Goal: Check status: Check status

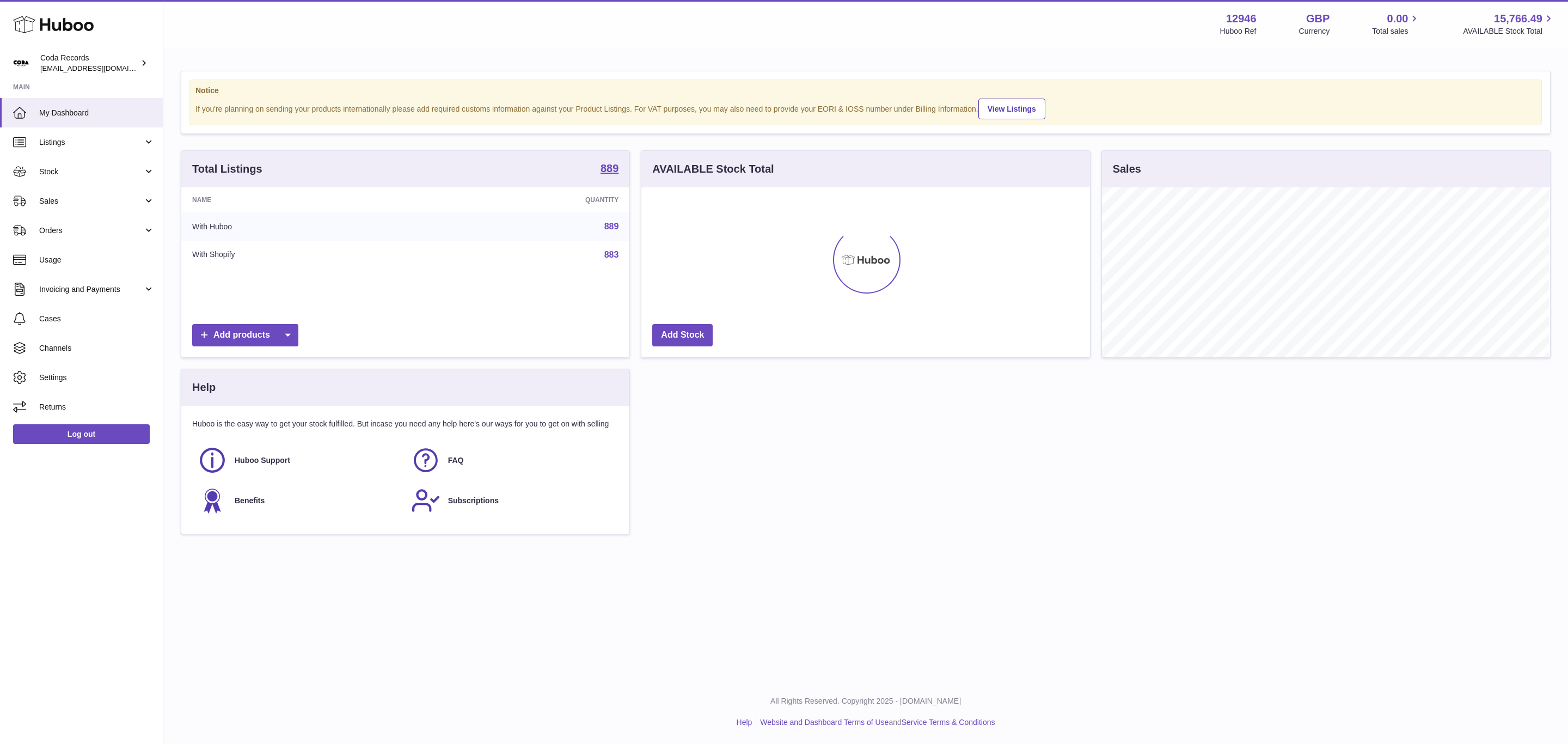
scroll to position [170, 448]
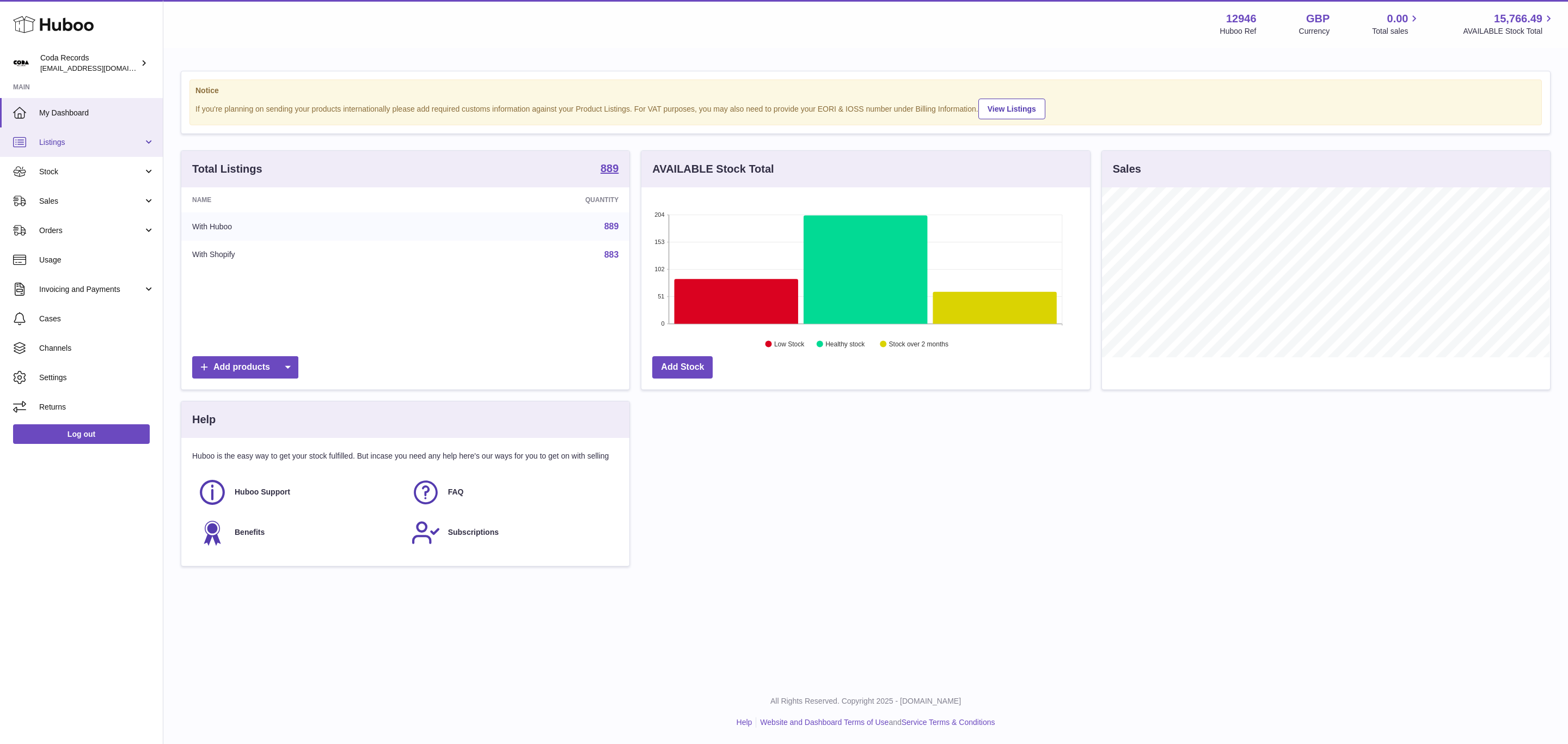
click at [79, 135] on link "Listings" at bounding box center [81, 142] width 163 height 30
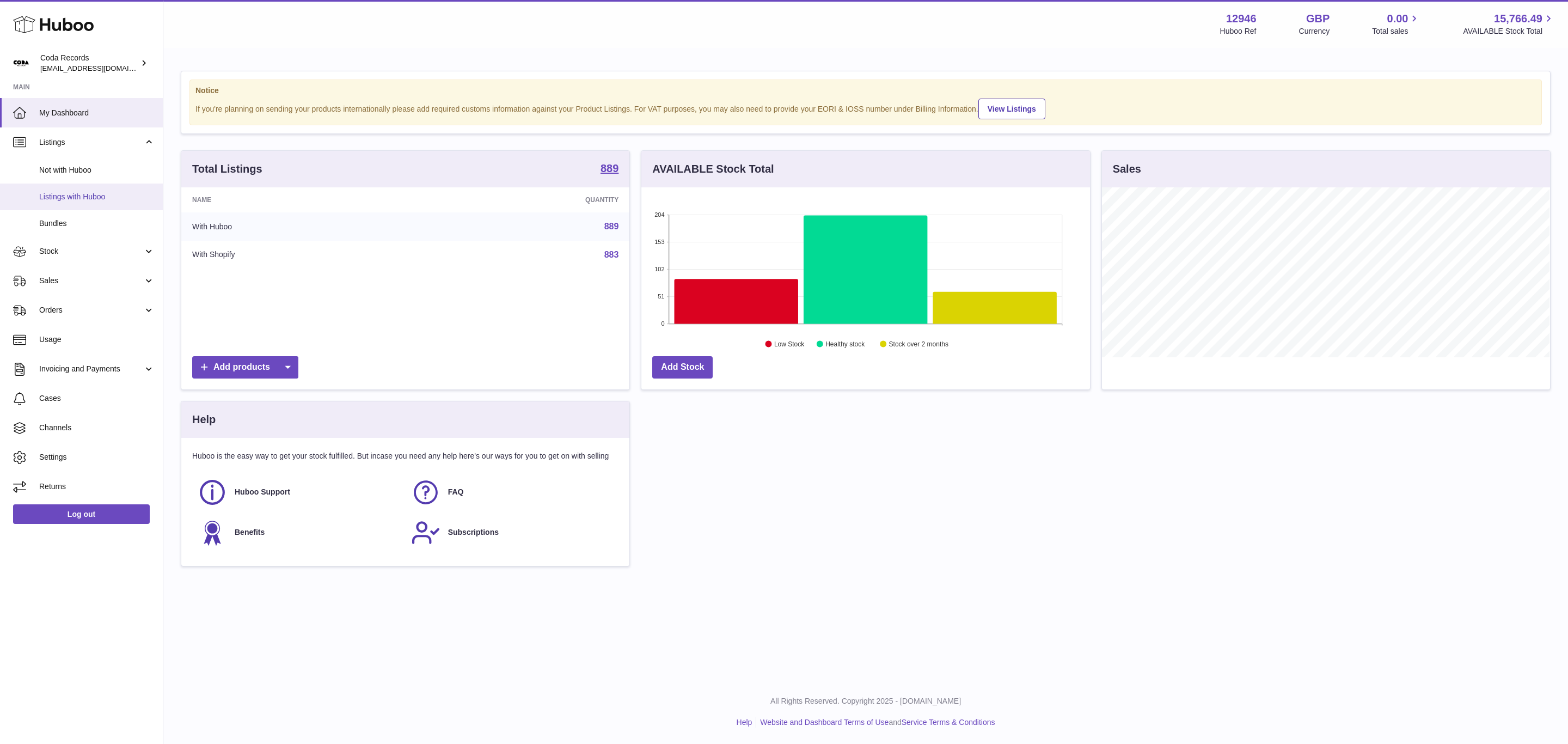
click at [84, 190] on link "Listings with Huboo" at bounding box center [81, 197] width 163 height 27
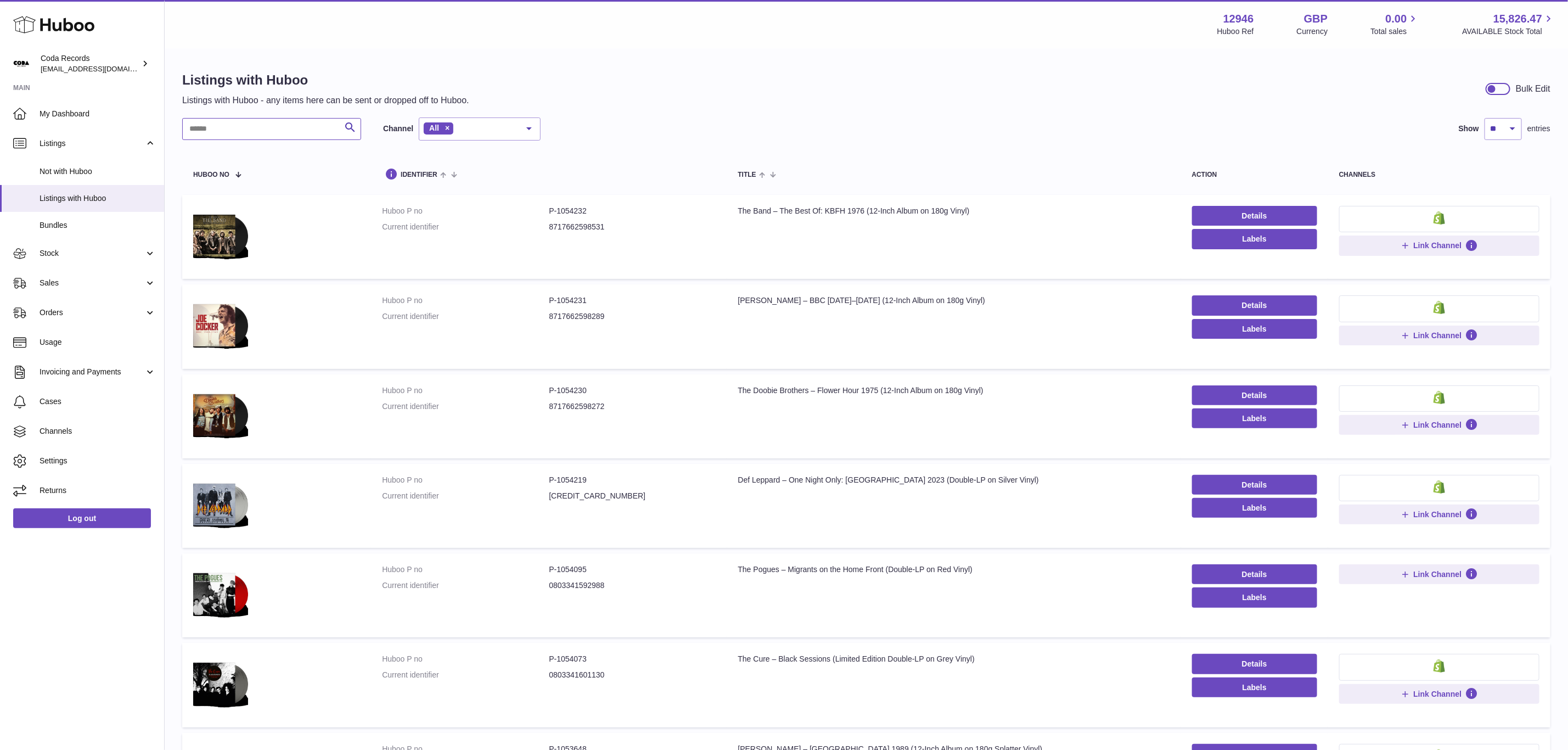
click at [303, 127] on input "text" at bounding box center [272, 129] width 179 height 22
click at [297, 129] on input "text" at bounding box center [272, 129] width 179 height 22
click at [125, 255] on span "Stock" at bounding box center [92, 253] width 104 height 10
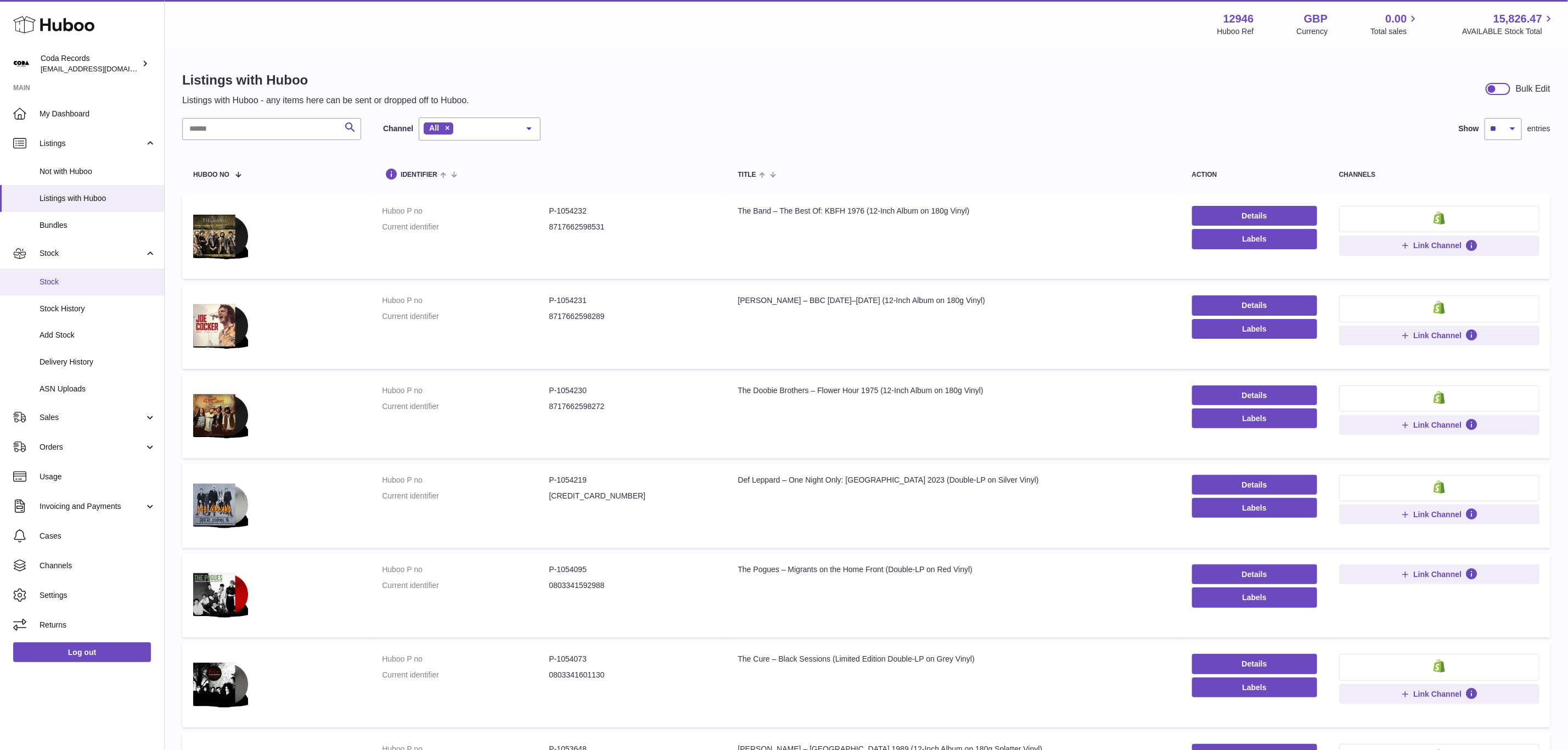
click at [85, 288] on link "Stock" at bounding box center [82, 282] width 164 height 27
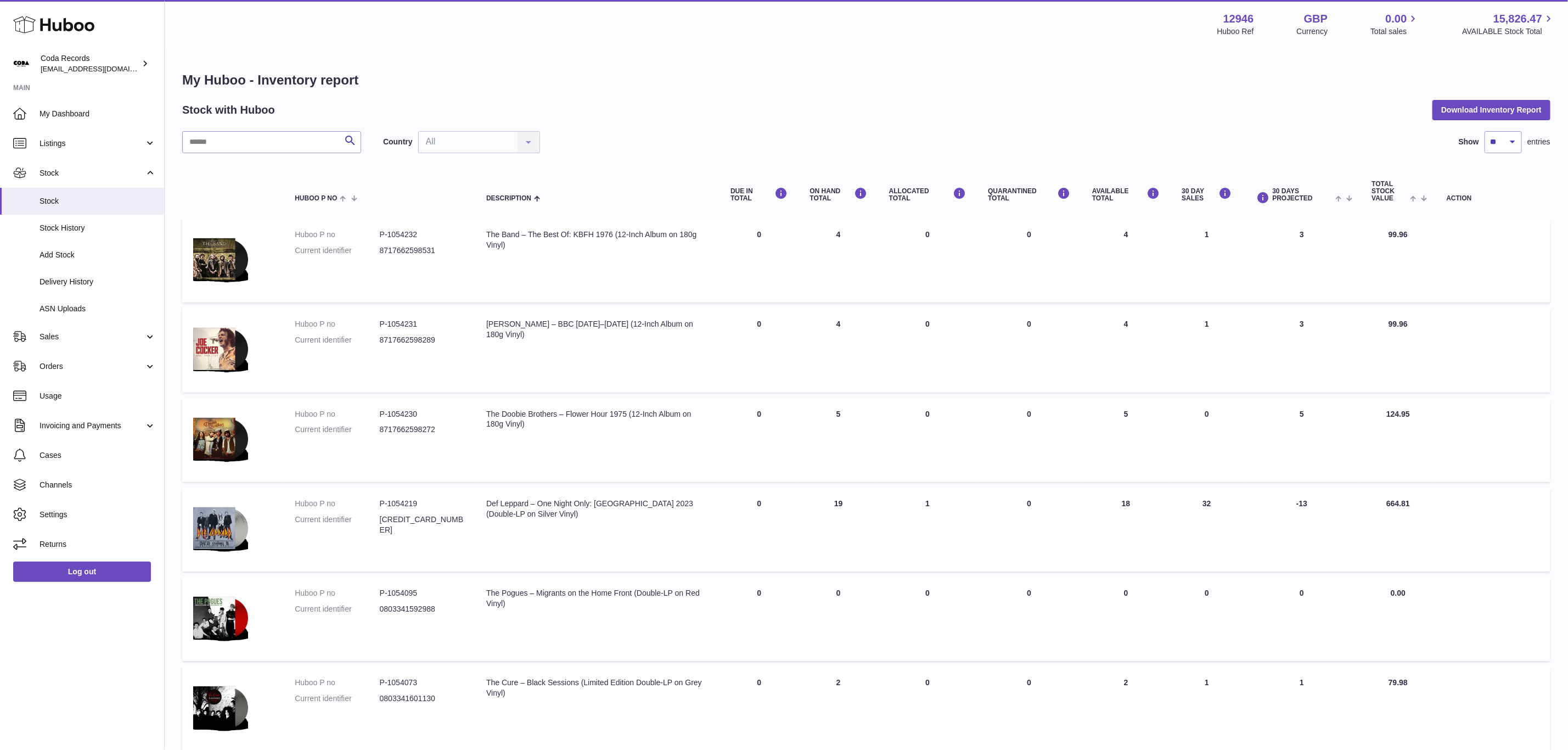
drag, startPoint x: 271, startPoint y: 129, endPoint x: 259, endPoint y: 148, distance: 22.5
click at [267, 134] on div "My Huboo - Inventory report Stock with Huboo Download Inventory Report Search C…" at bounding box center [866, 603] width 1368 height 1063
click at [259, 148] on input "text" at bounding box center [272, 142] width 179 height 22
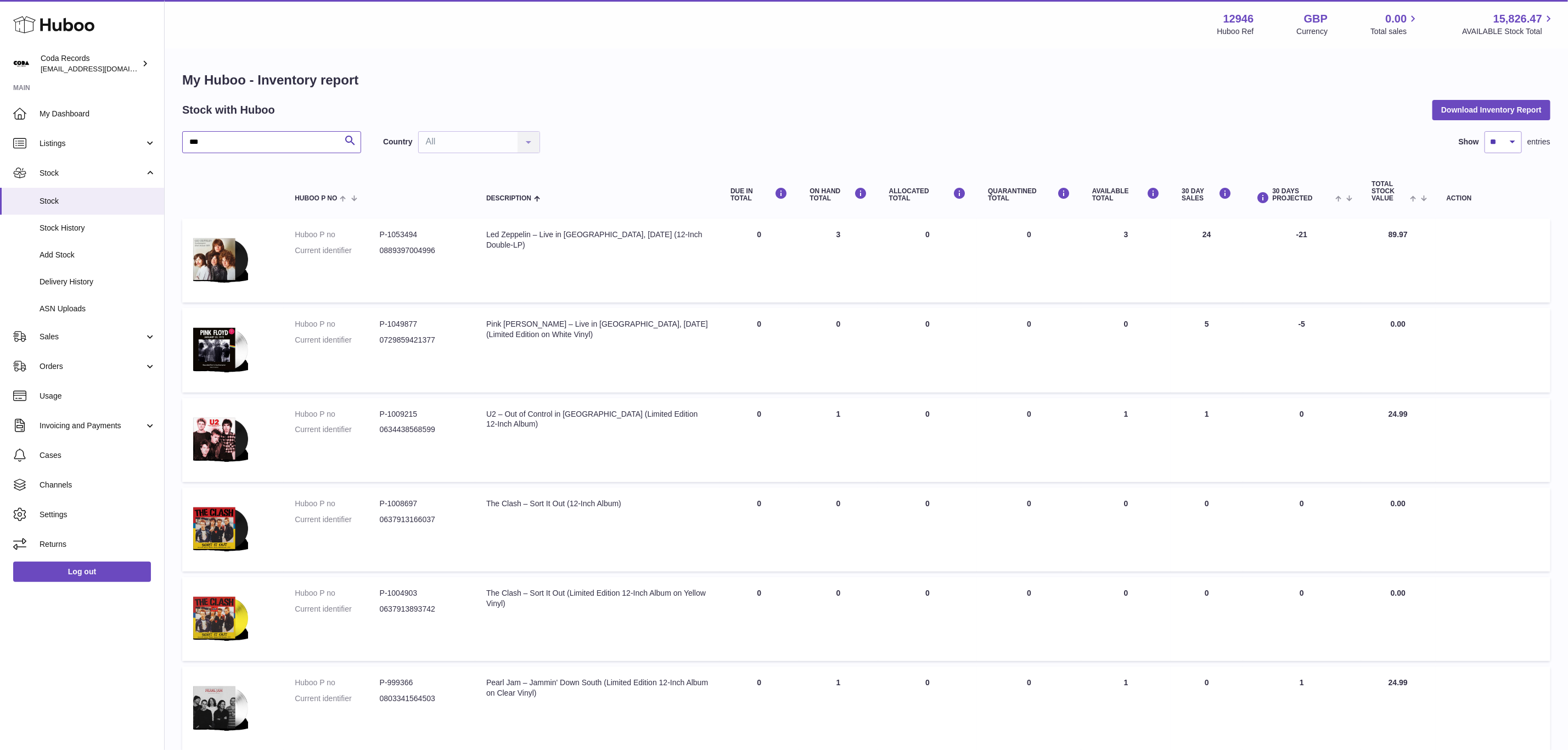
drag, startPoint x: 277, startPoint y: 140, endPoint x: 168, endPoint y: 130, distance: 109.5
click at [168, 130] on div "My Huboo - Inventory report Stock with Huboo Download Inventory Report *** Sear…" at bounding box center [866, 504] width 1403 height 908
type input "*********"
